Goal: Find specific page/section: Find specific page/section

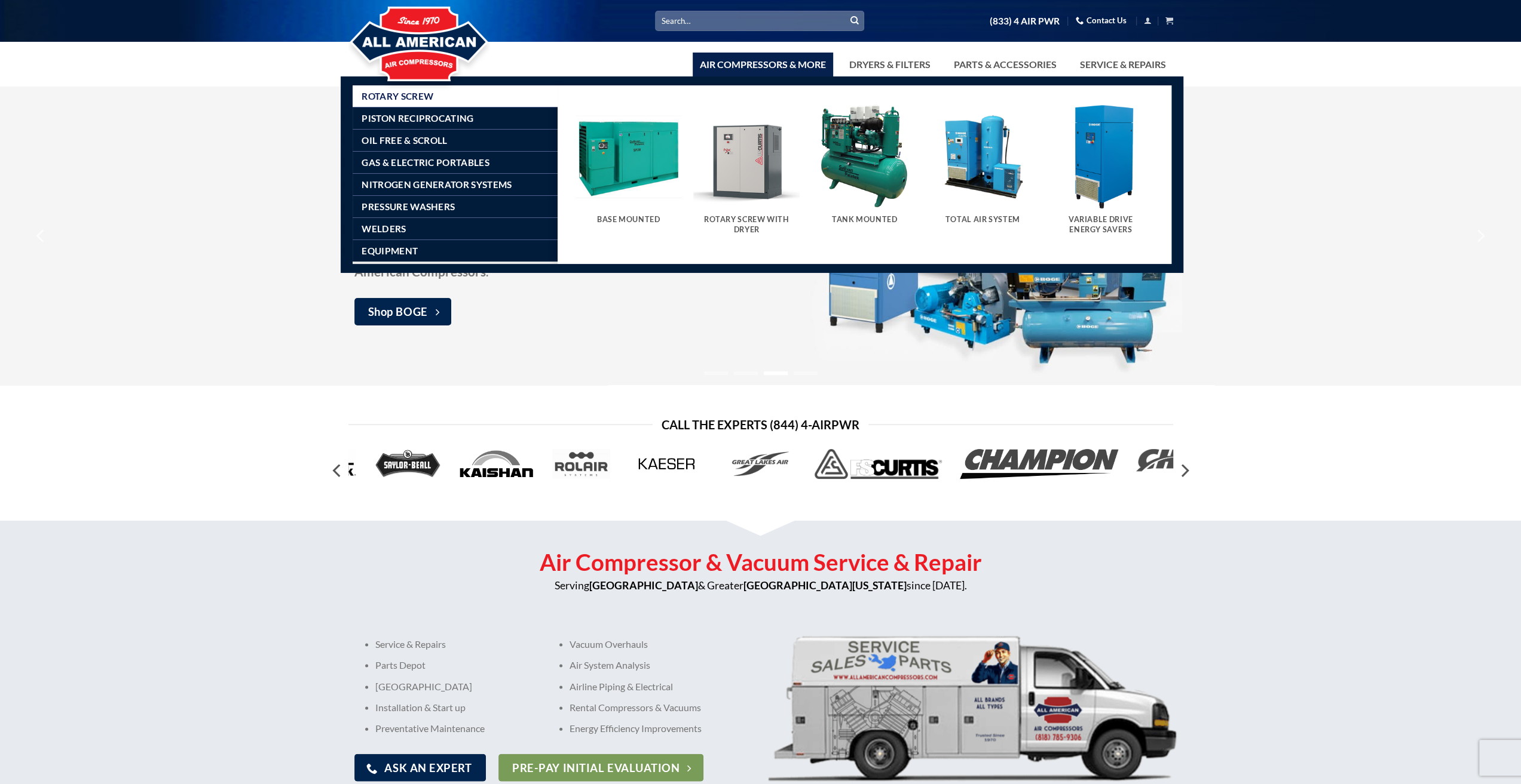
click at [869, 175] on img "Visit product category Tank Mounted" at bounding box center [864, 157] width 107 height 107
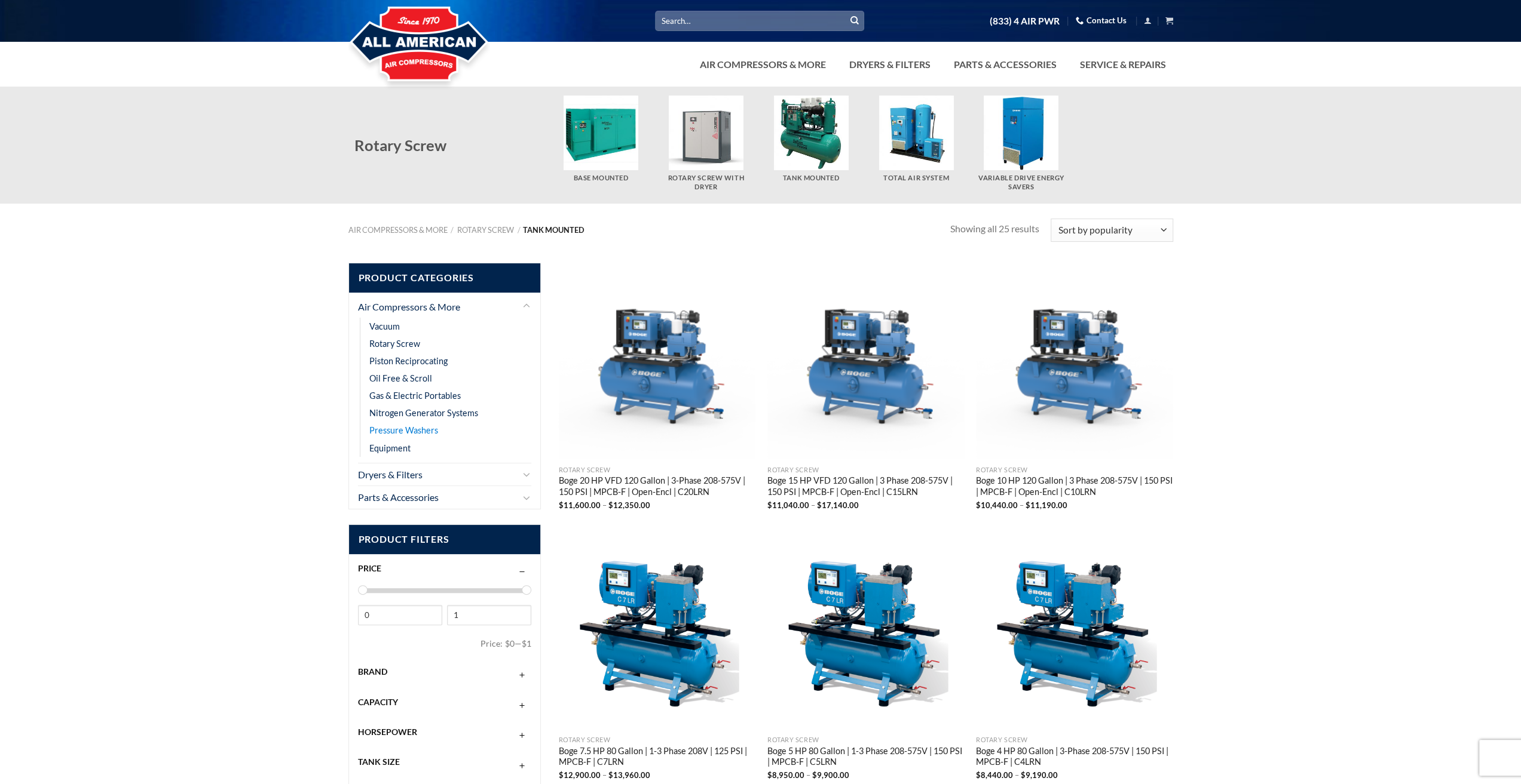
click at [426, 430] on link "Pressure Washers" at bounding box center [404, 430] width 69 height 17
